Goal: Task Accomplishment & Management: Use online tool/utility

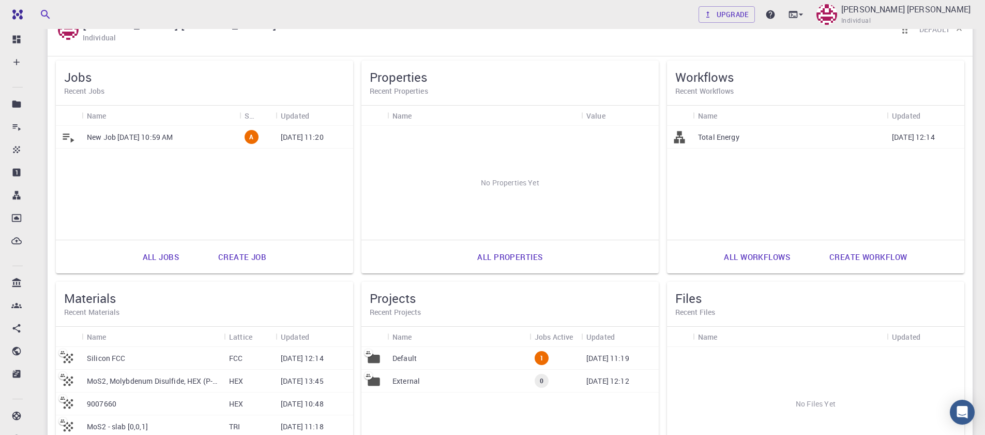
scroll to position [204, 0]
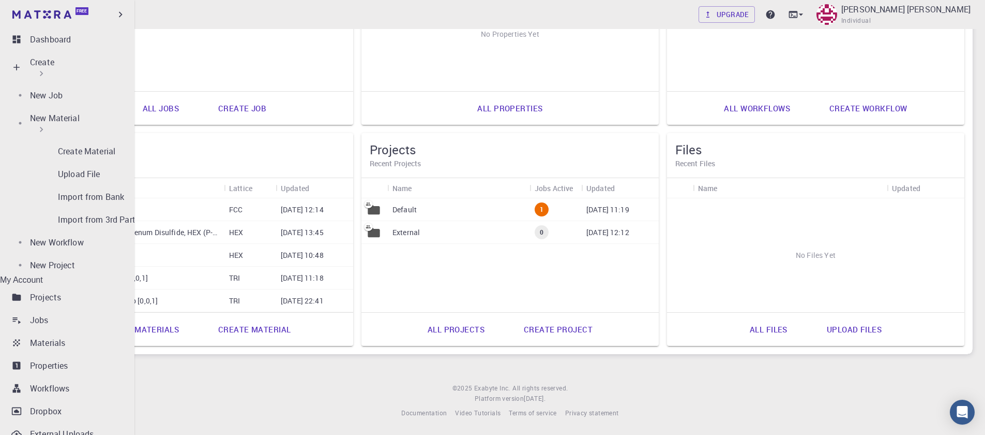
click at [54, 62] on div "Create" at bounding box center [42, 67] width 24 height 23
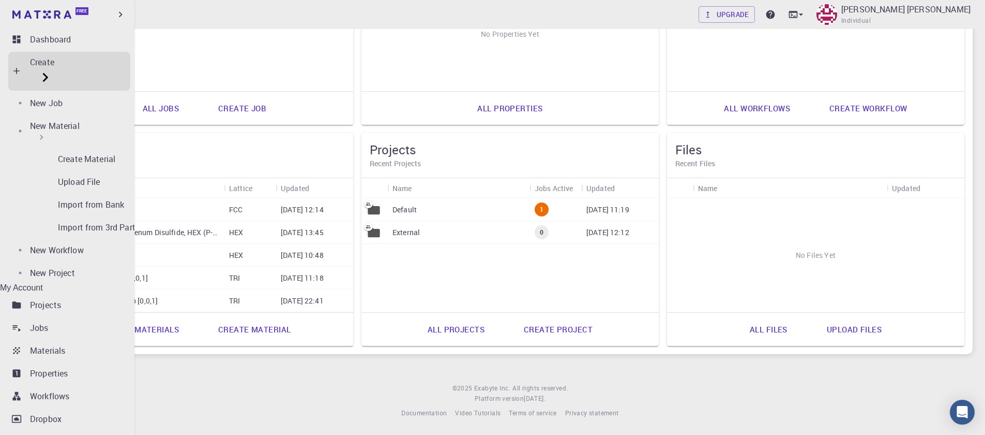
click at [47, 132] on icon at bounding box center [41, 137] width 10 height 10
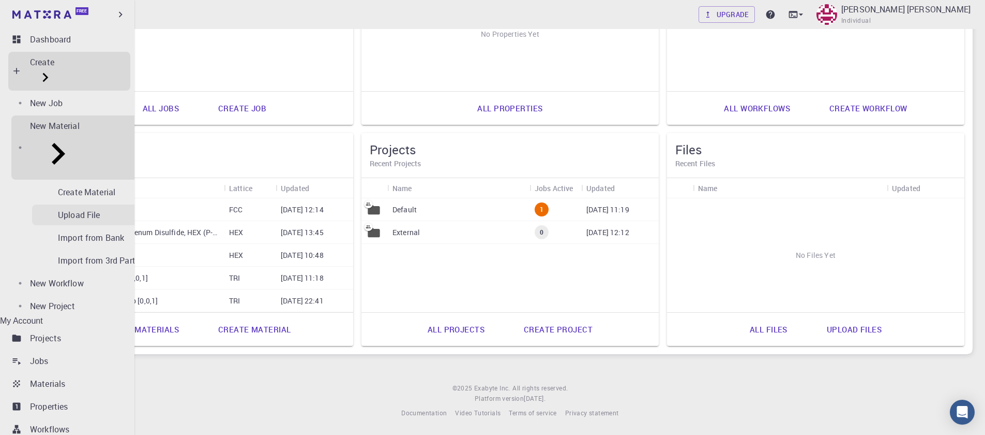
click at [69, 208] on p "Upload File" at bounding box center [79, 214] width 42 height 12
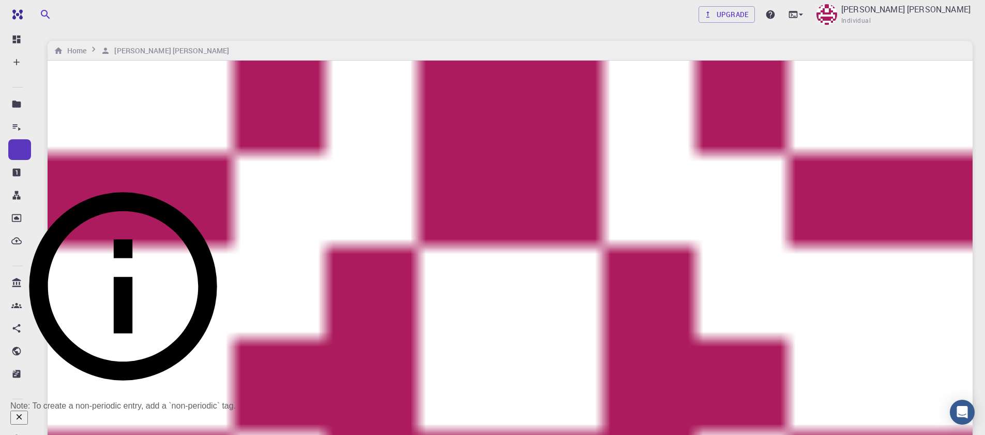
checkbox input "true"
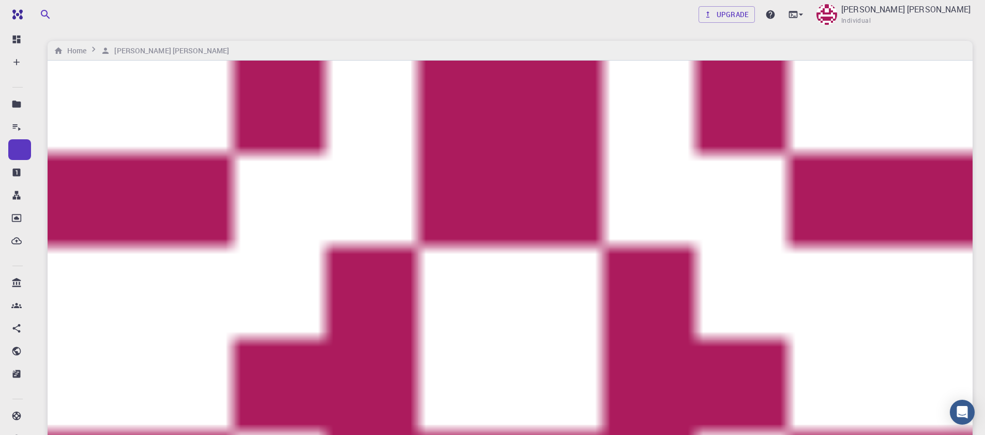
checkbox input "false"
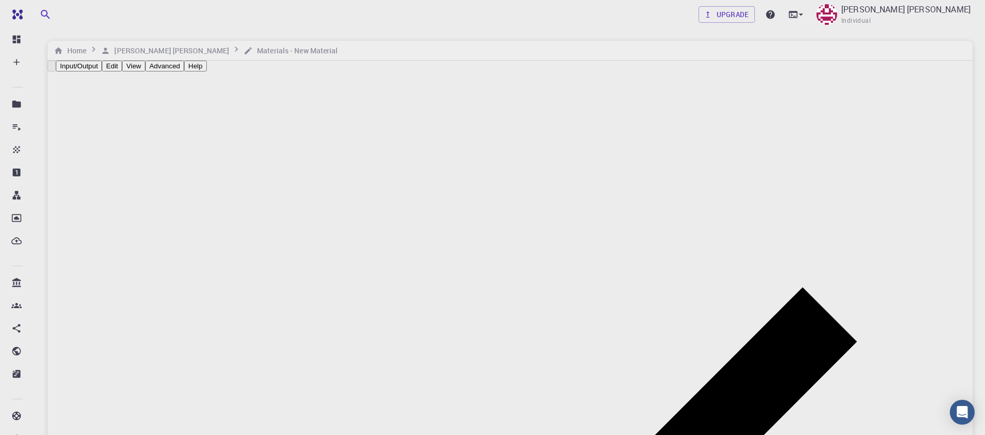
click at [102, 71] on button "Input/Output" at bounding box center [79, 66] width 46 height 11
checkbox input "true"
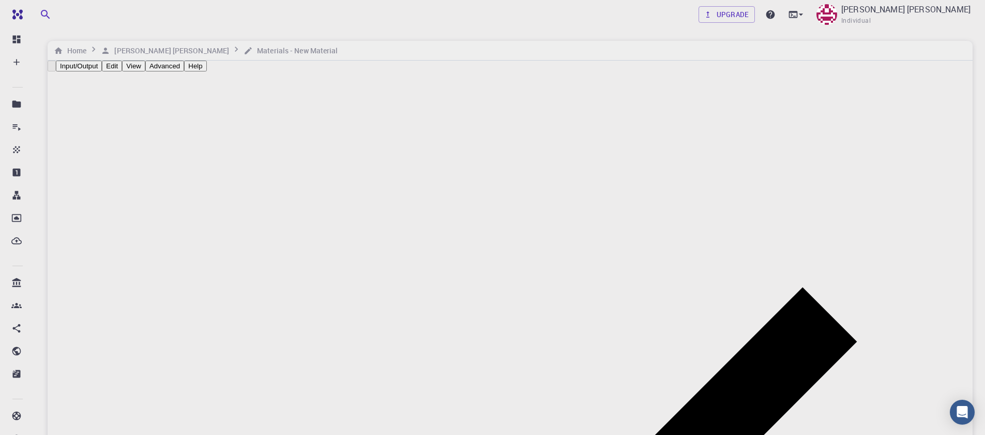
type input "HEX"
type input "3.32694947"
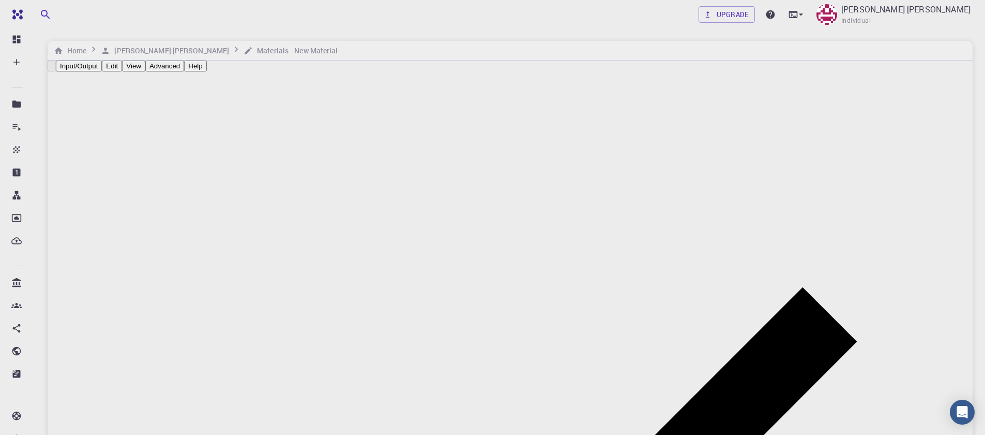
type input "15.451423"
type input "90"
type input "119.99999999999999"
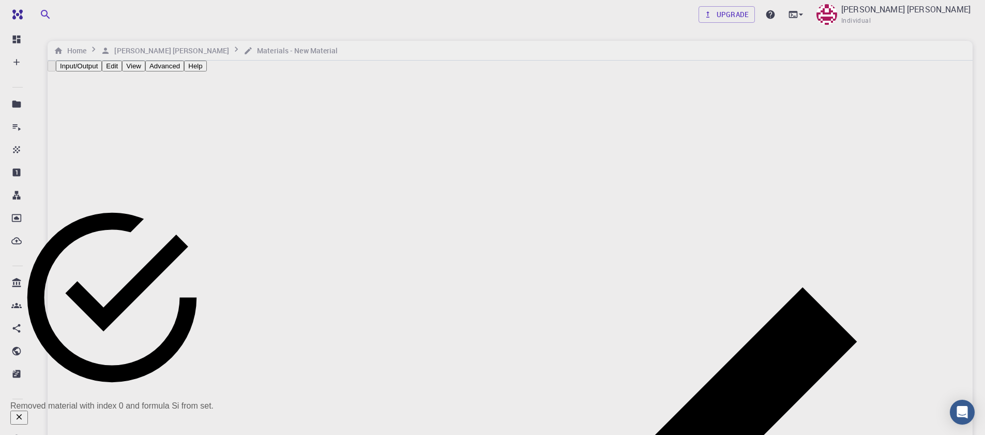
drag, startPoint x: 701, startPoint y: 230, endPoint x: 706, endPoint y: 228, distance: 5.4
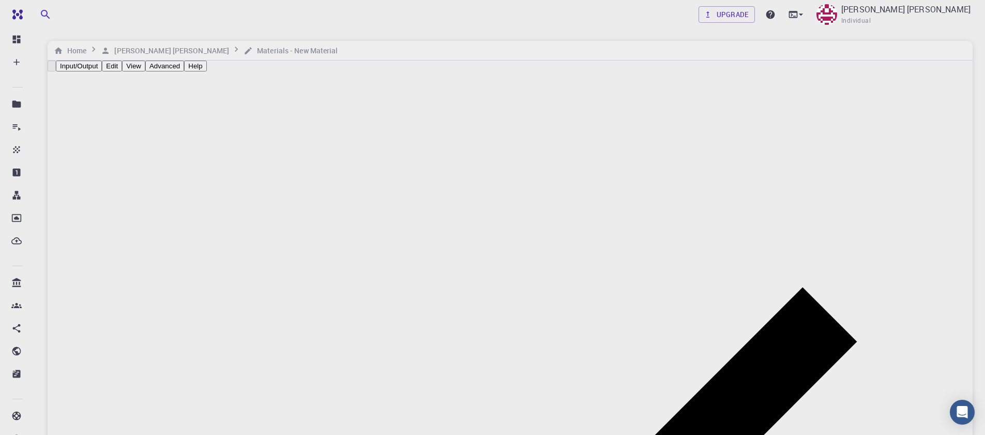
drag, startPoint x: 324, startPoint y: 211, endPoint x: 183, endPoint y: 192, distance: 141.9
drag, startPoint x: 325, startPoint y: 177, endPoint x: 178, endPoint y: 176, distance: 146.9
drag, startPoint x: 325, startPoint y: 183, endPoint x: 167, endPoint y: 187, distance: 158.4
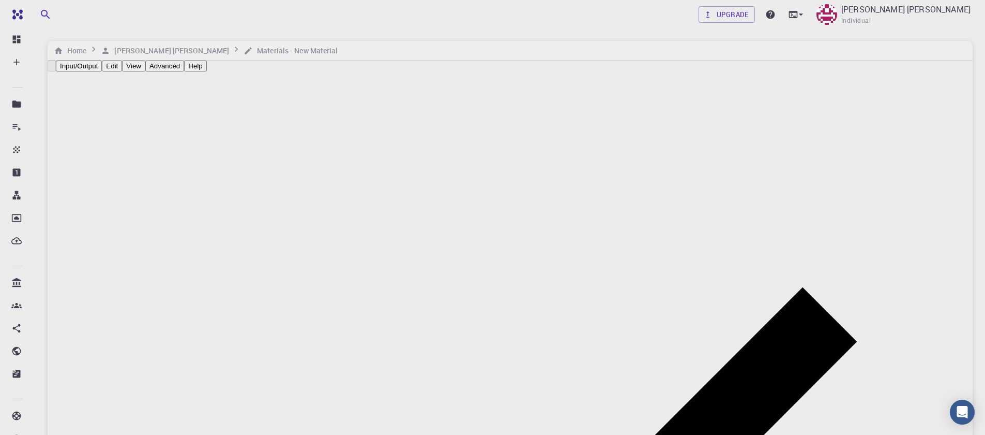
click at [184, 70] on button "Advanced" at bounding box center [164, 66] width 39 height 11
click at [184, 71] on button "Advanced" at bounding box center [164, 66] width 39 height 11
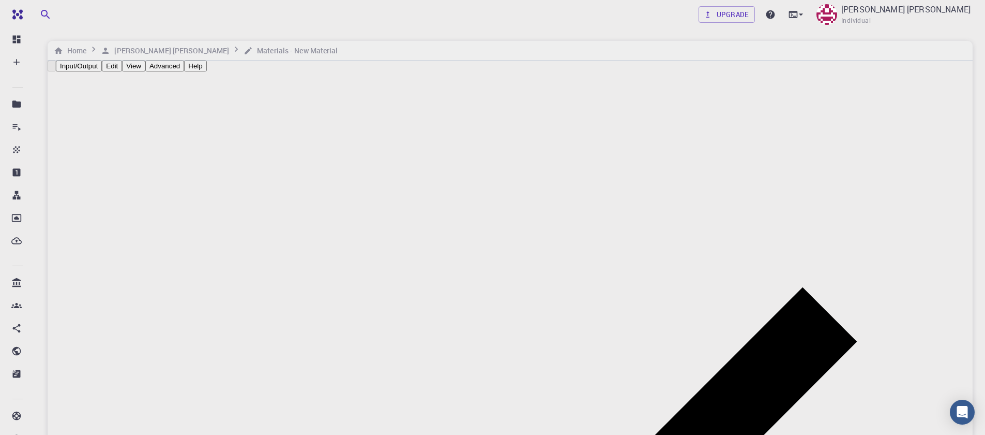
type input "0"
type input "1"
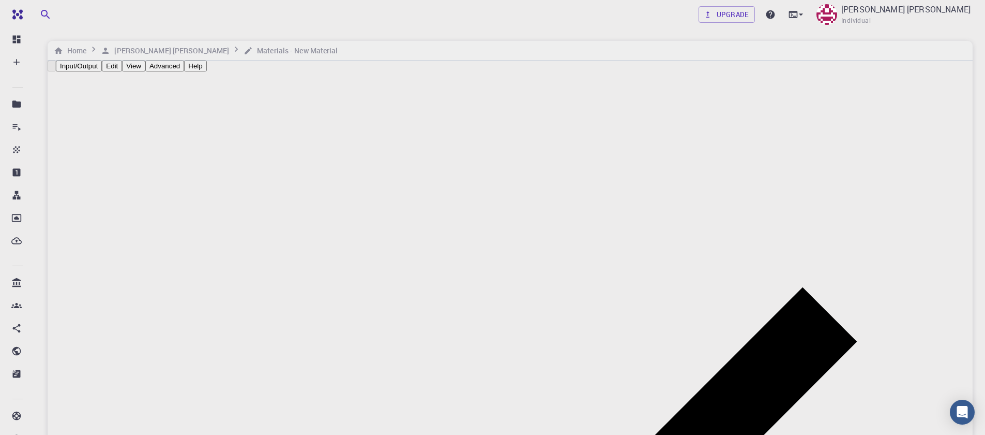
type input "1"
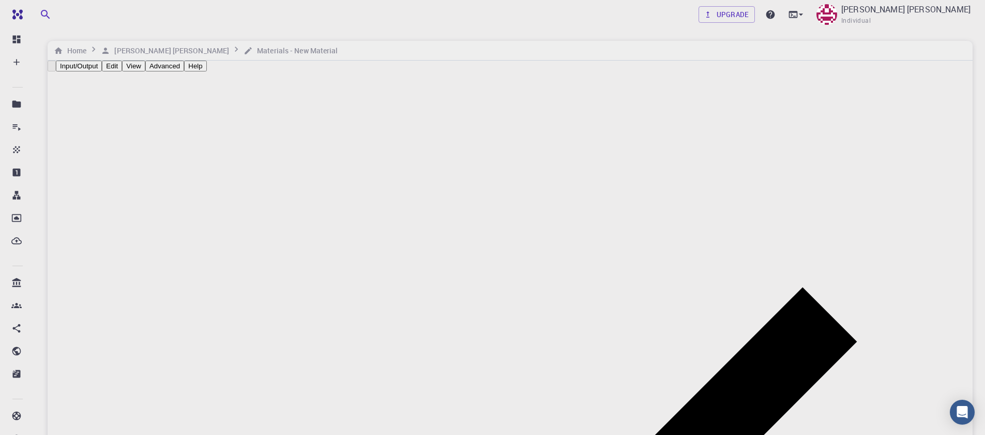
type input "0.5"
type input "2"
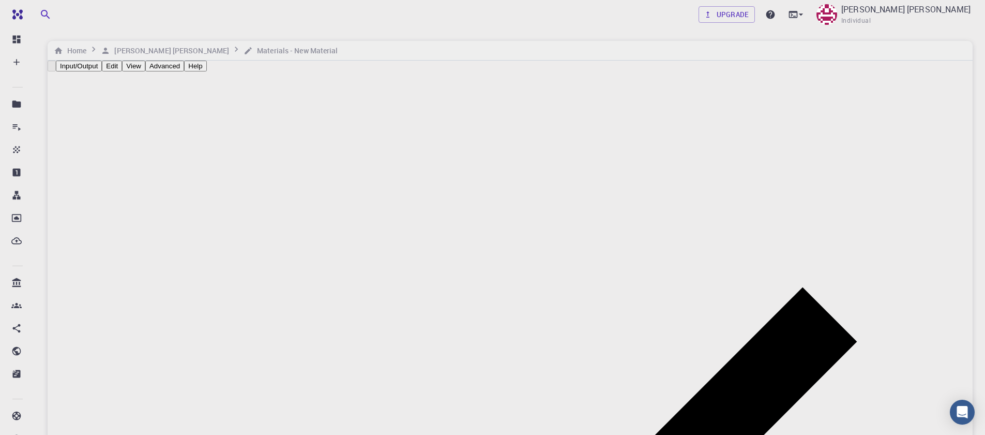
type input "2"
type input "TRI"
type input "6.6539"
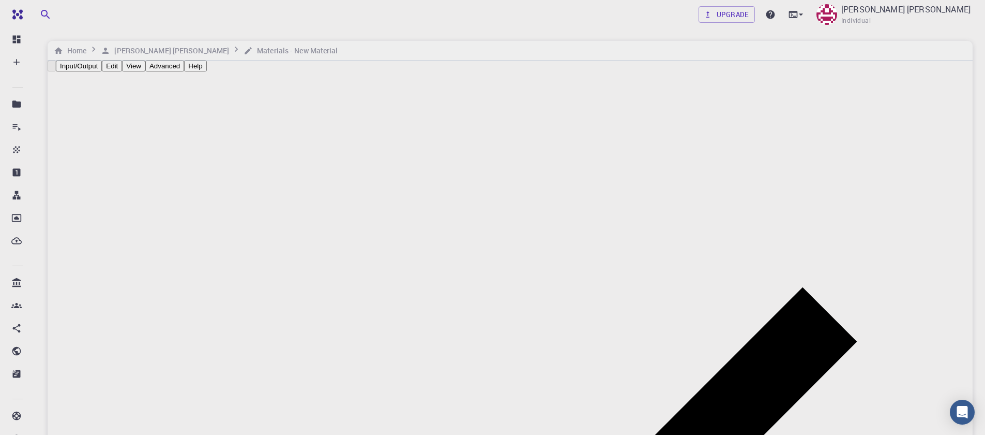
type input "6.653834786797761"
type input "30.9028"
type input "119.99982705657094"
drag, startPoint x: 765, startPoint y: 348, endPoint x: 767, endPoint y: 267, distance: 80.7
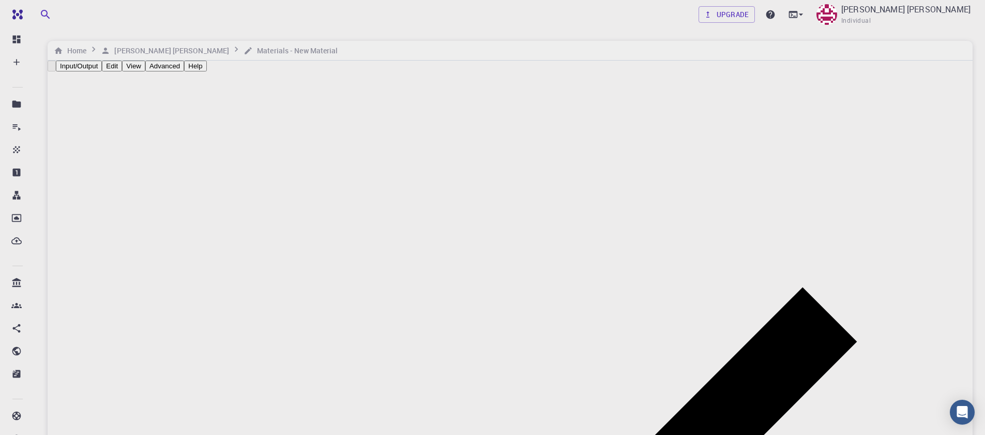
click at [560, 166] on li "Rotate/Zoom [O]" at bounding box center [566, 192] width 84 height 53
click at [102, 71] on button "Input/Output" at bounding box center [79, 66] width 46 height 11
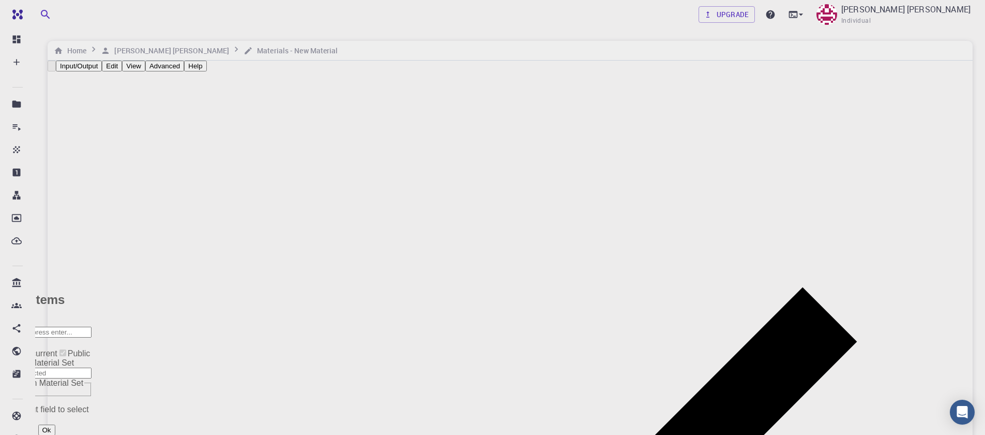
click at [92, 326] on input "Tags" at bounding box center [46, 331] width 92 height 11
type input "MoSe2-2x2x1"
click at [92, 326] on input "Tags" at bounding box center [46, 331] width 92 height 11
click at [64, 346] on span "MoSe2-2x2x1" at bounding box center [32, 350] width 64 height 9
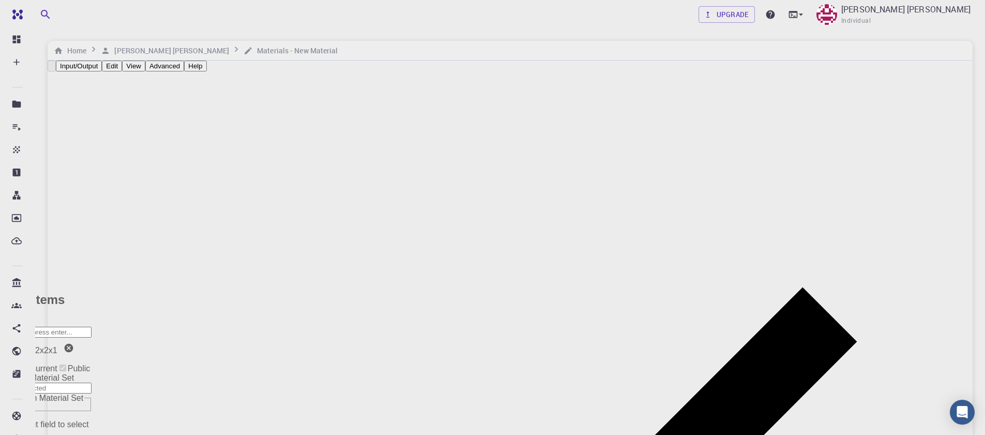
click at [64, 346] on span "MoSe2-2x2x1" at bounding box center [32, 350] width 64 height 9
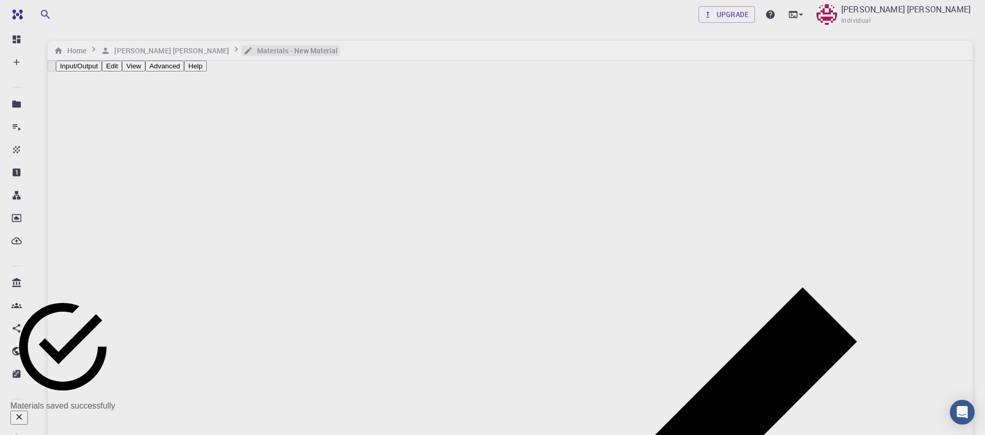
click at [253, 52] on h6 "Materials - New Material" at bounding box center [295, 50] width 85 height 11
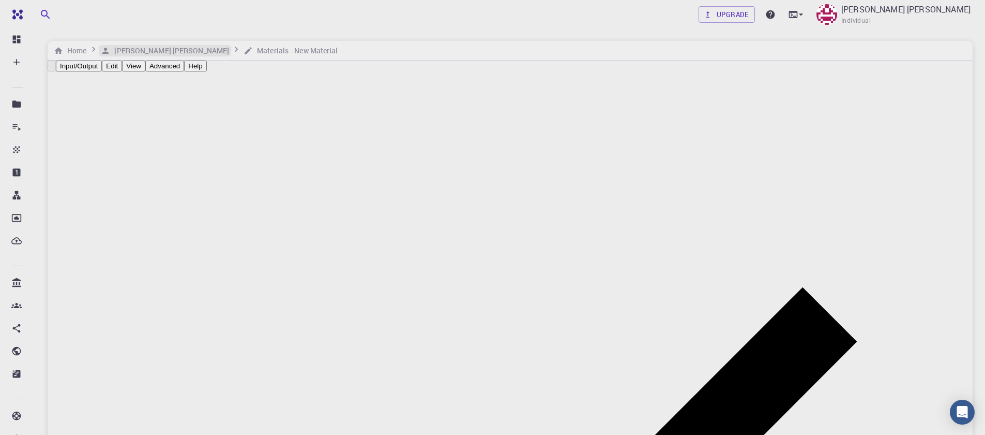
click at [155, 49] on h6 "[PERSON_NAME] [PERSON_NAME]" at bounding box center [169, 50] width 119 height 11
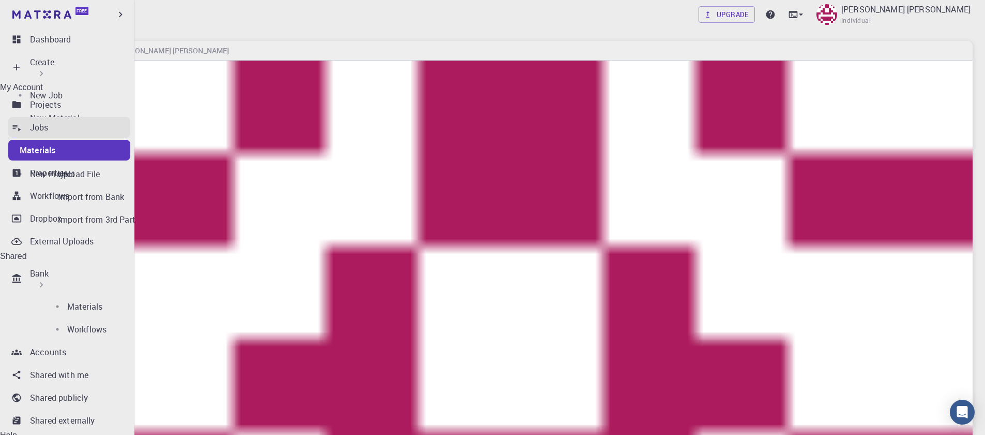
click at [40, 128] on p "Jobs" at bounding box center [39, 127] width 19 height 12
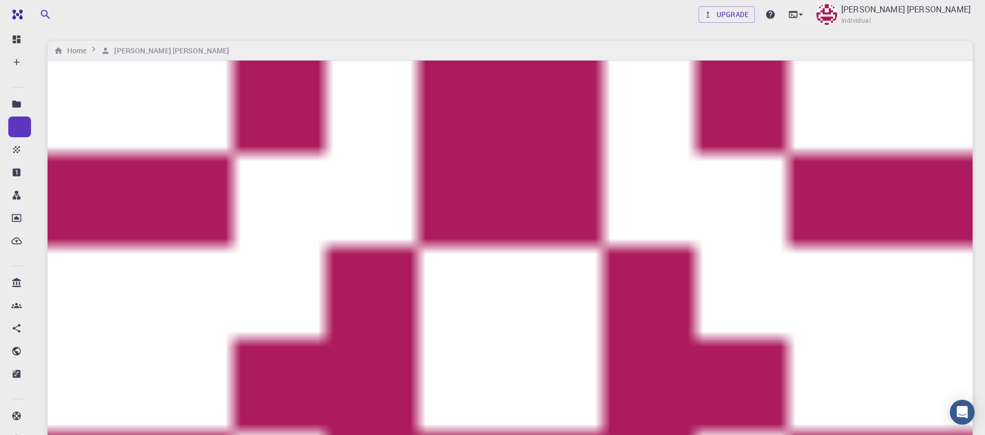
type input "Yii2w5frZXWobbbdW"
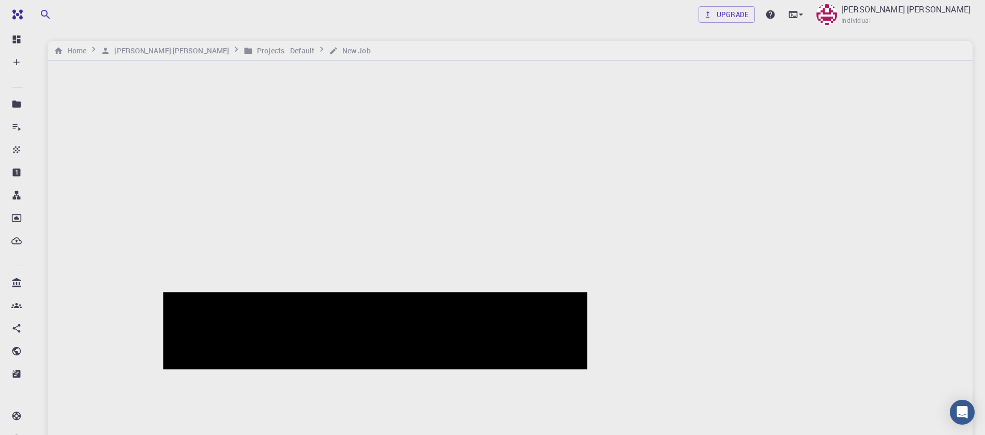
click at [844, 177] on span "Add materials" at bounding box center [827, 181] width 51 height 9
checkbox input "true"
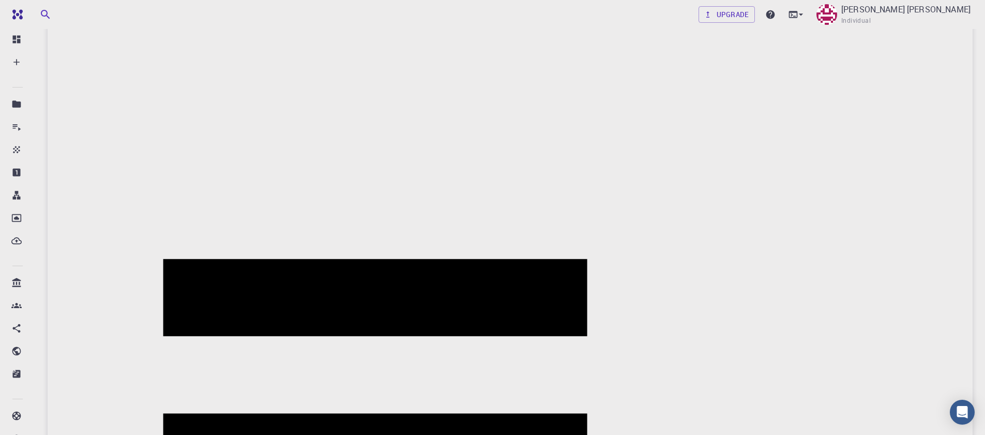
scroll to position [62, 0]
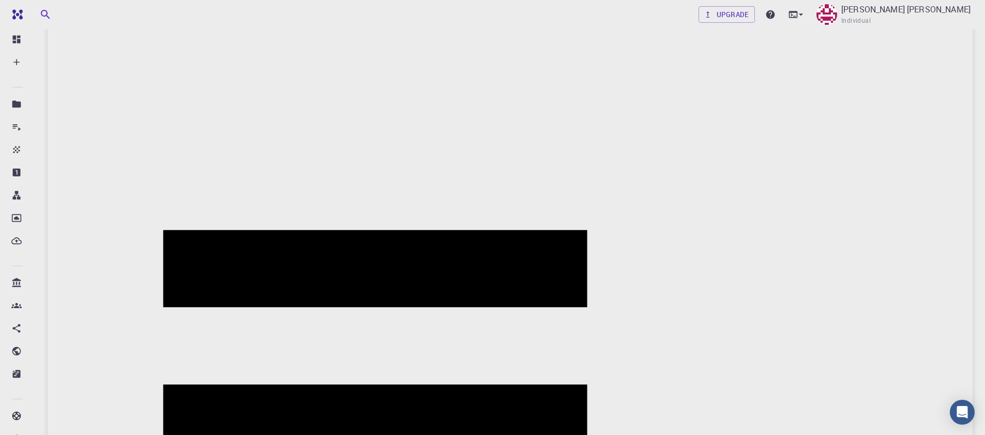
click at [853, 137] on span "Remove material" at bounding box center [833, 141] width 63 height 9
type input "New Job [DATE] 11:02 AM"
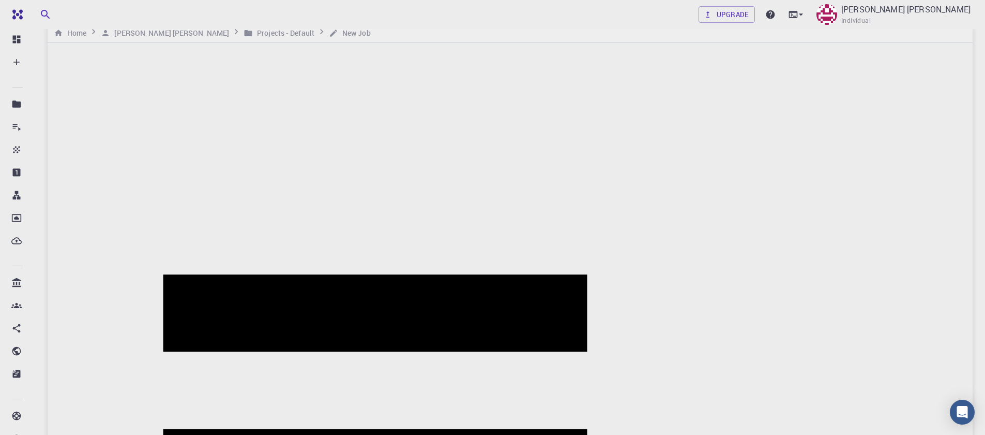
scroll to position [0, 0]
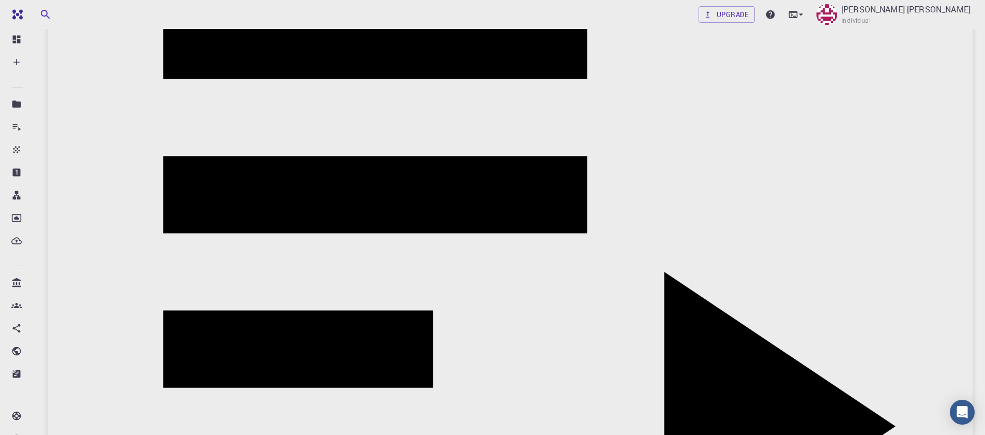
scroll to position [261, 0]
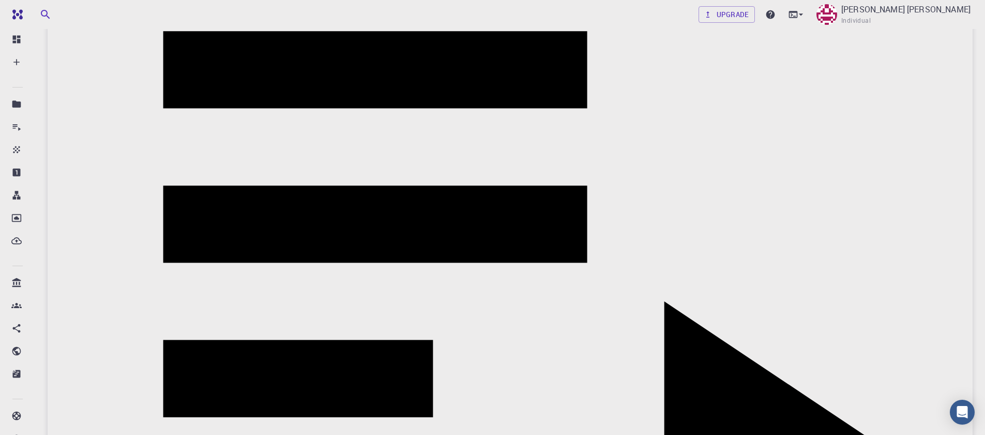
drag, startPoint x: 201, startPoint y: 196, endPoint x: 293, endPoint y: 346, distance: 176.0
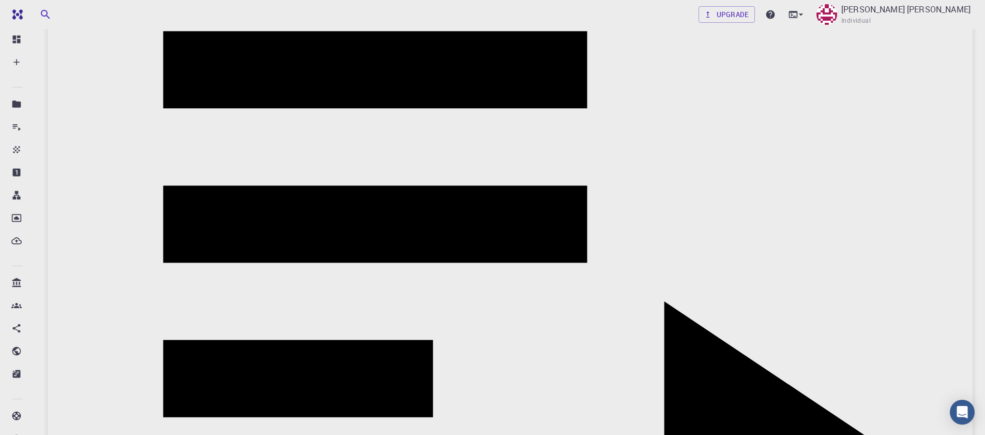
copy div "/ &SYSTEM ibrav = 0 nat = 12 ntyp = 2 ecutwfc = 40 ecutrho = 200 occupations = …"
